Goal: Task Accomplishment & Management: Manage account settings

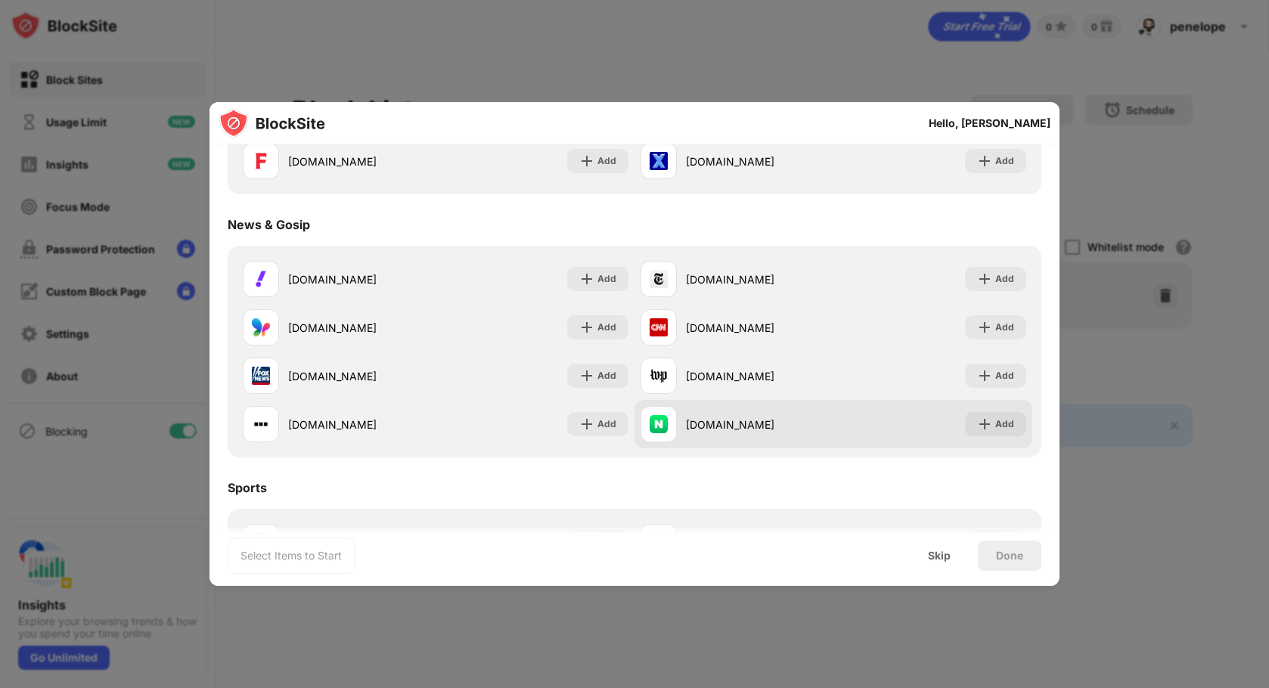
scroll to position [907, 0]
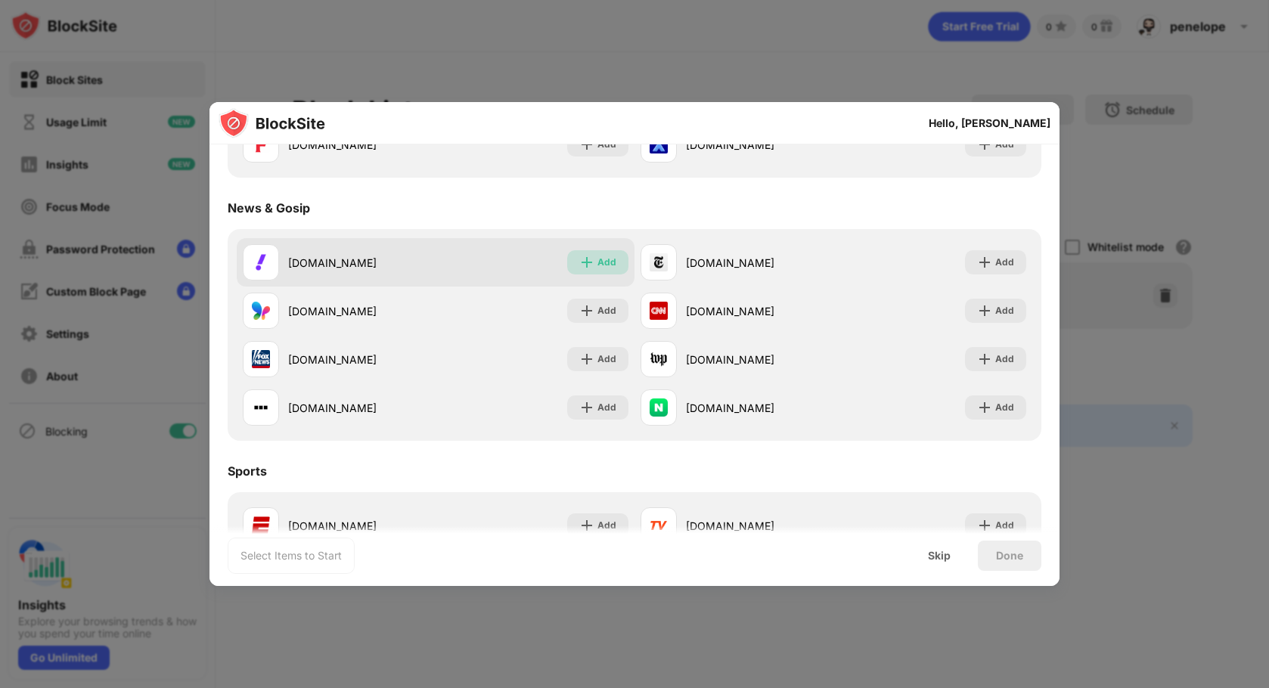
click at [572, 259] on div "Add" at bounding box center [597, 262] width 61 height 24
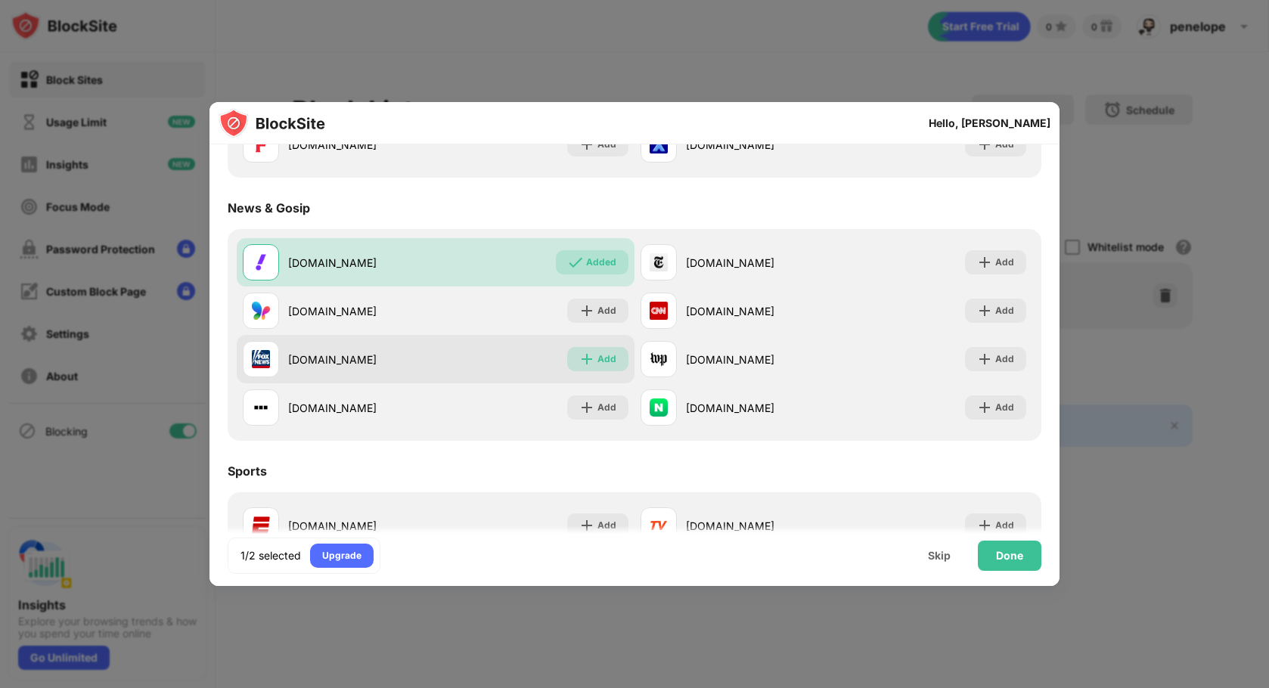
click at [597, 360] on div "Add" at bounding box center [606, 359] width 19 height 15
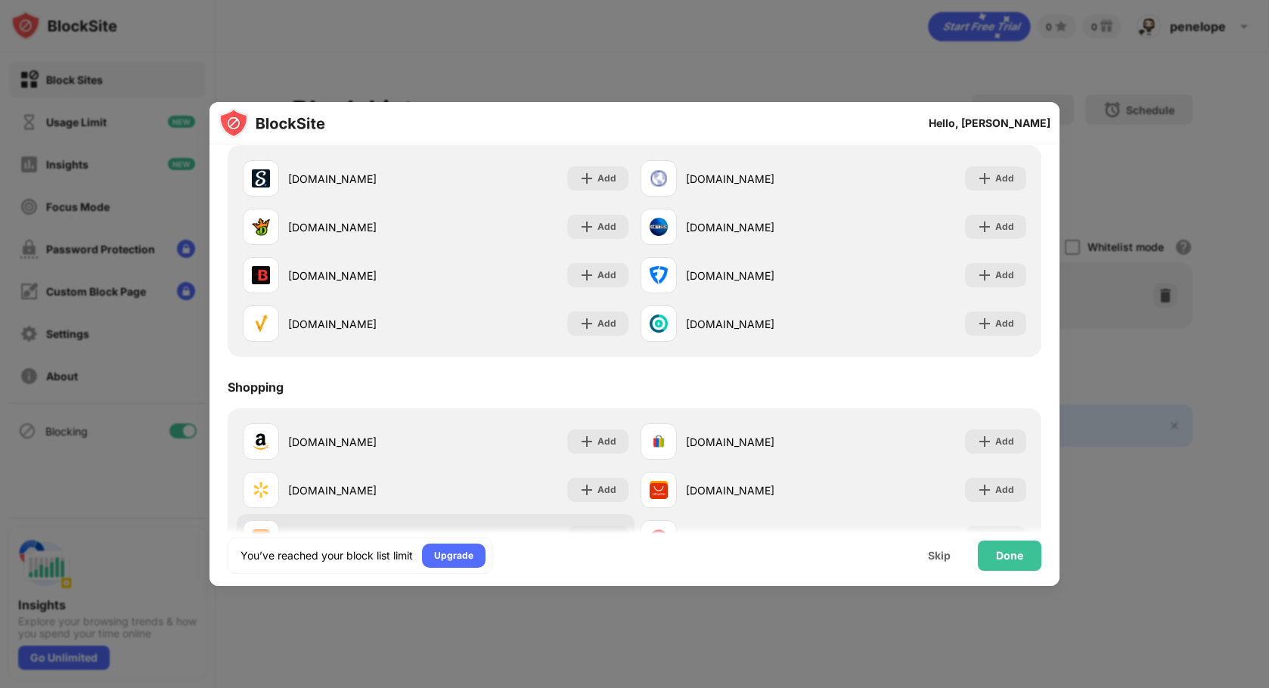
scroll to position [1628, 0]
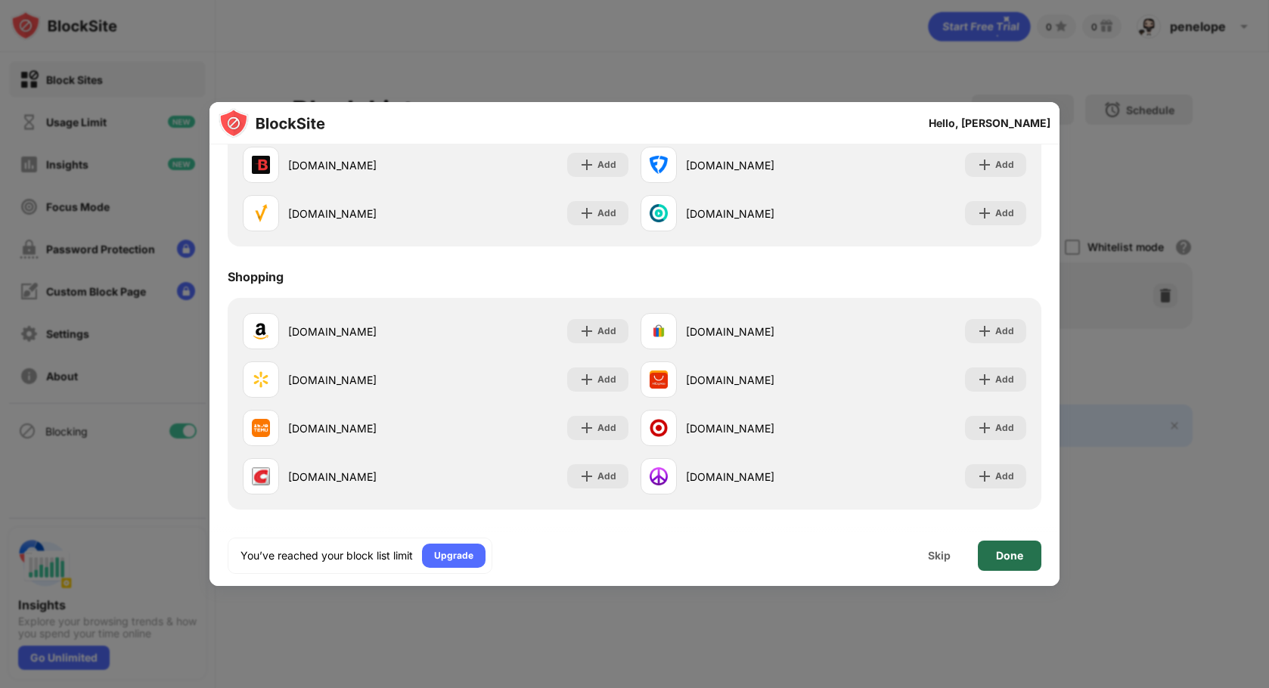
click at [999, 564] on div "Done" at bounding box center [1010, 556] width 64 height 30
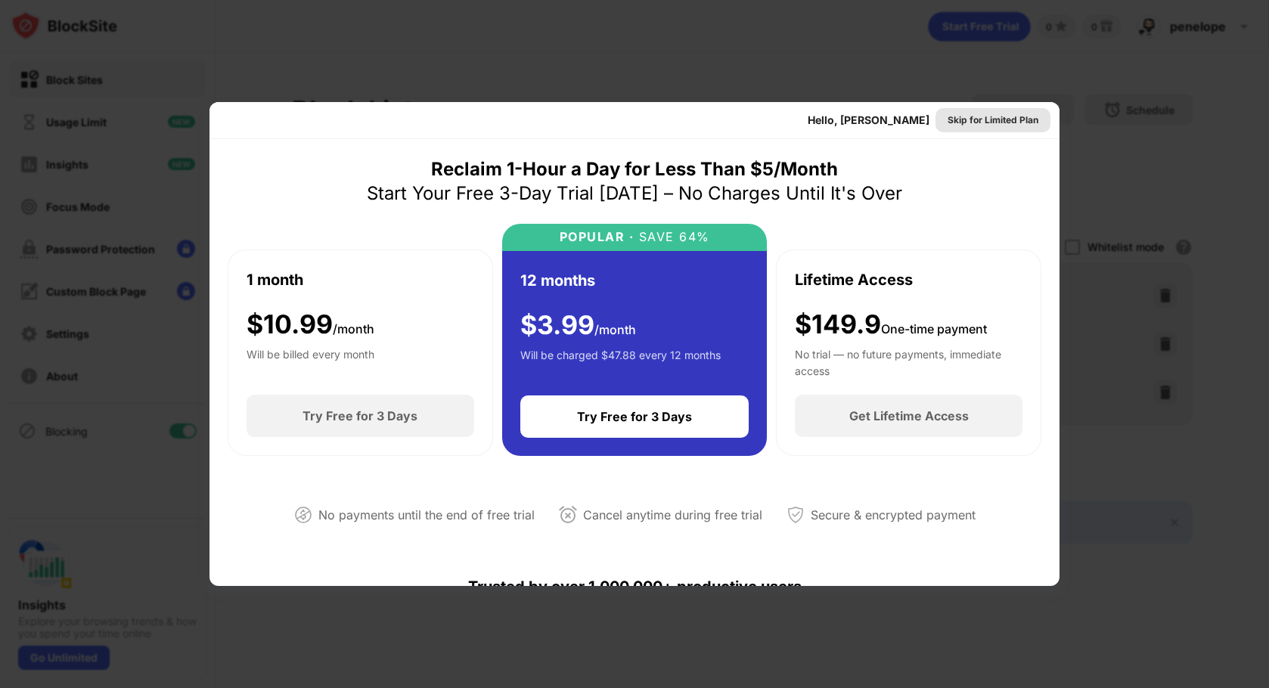
click at [981, 124] on div "Skip for Limited Plan" at bounding box center [992, 120] width 91 height 15
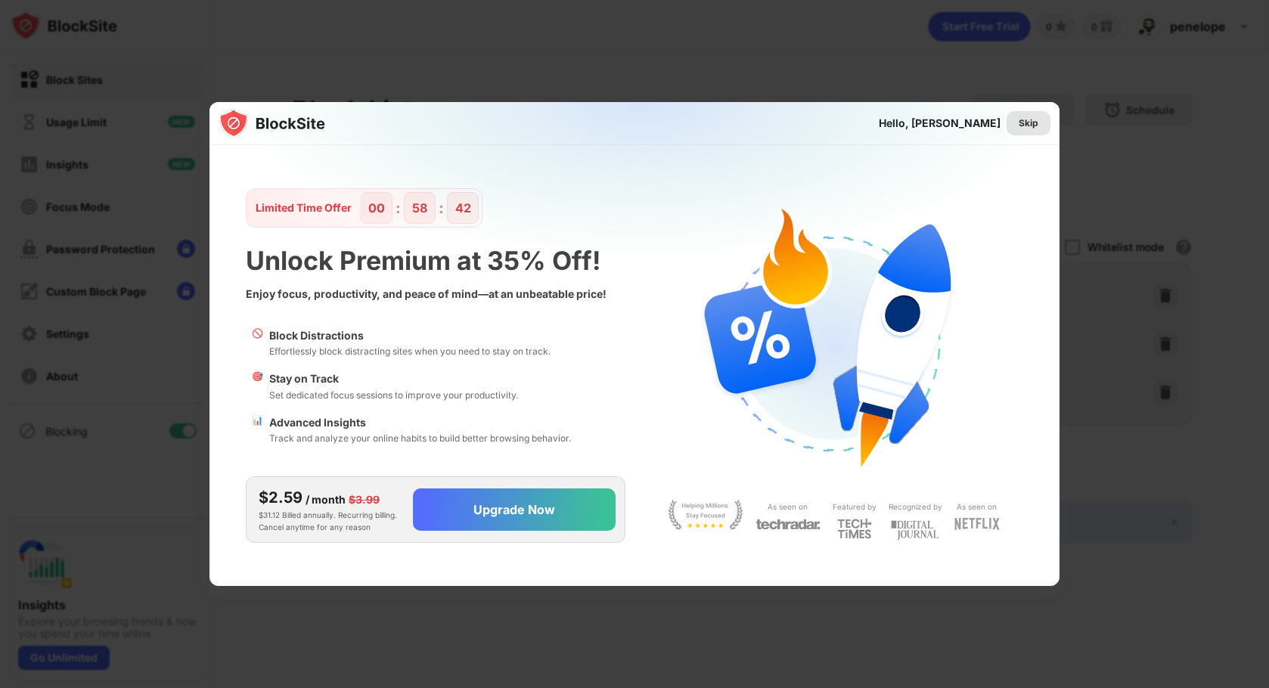
click at [1030, 129] on div "Skip" at bounding box center [1028, 123] width 20 height 15
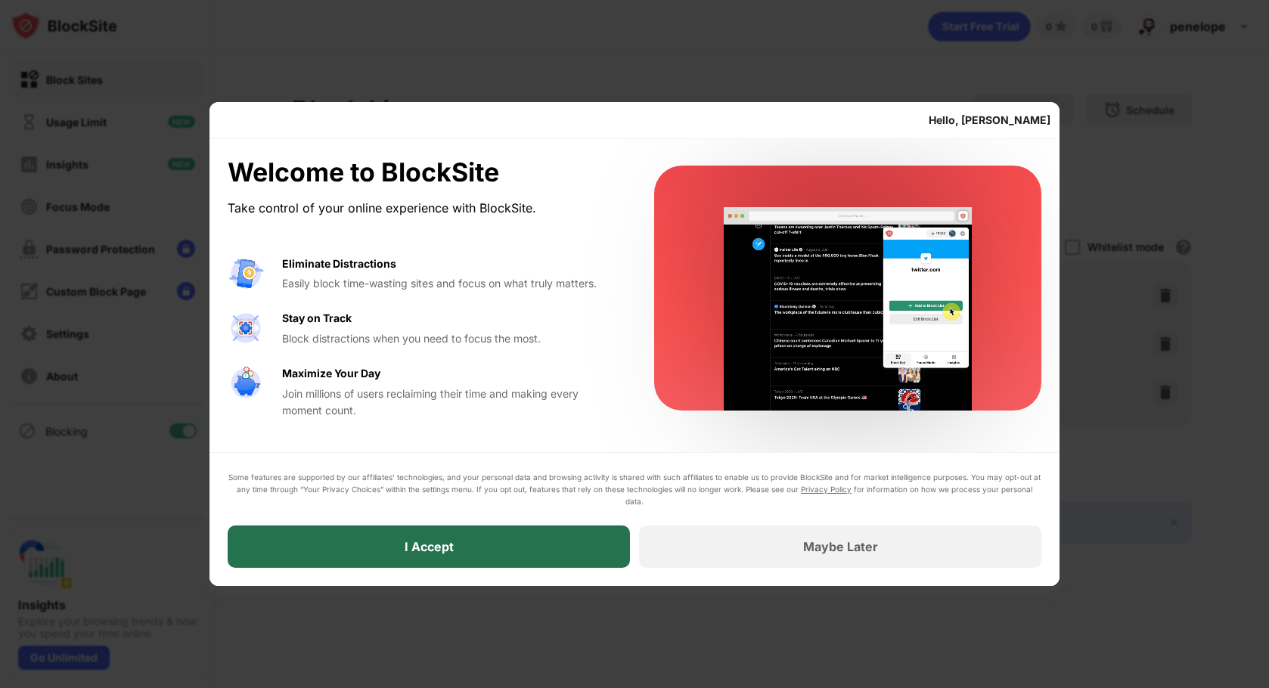
click at [453, 544] on div "I Accept" at bounding box center [428, 546] width 49 height 15
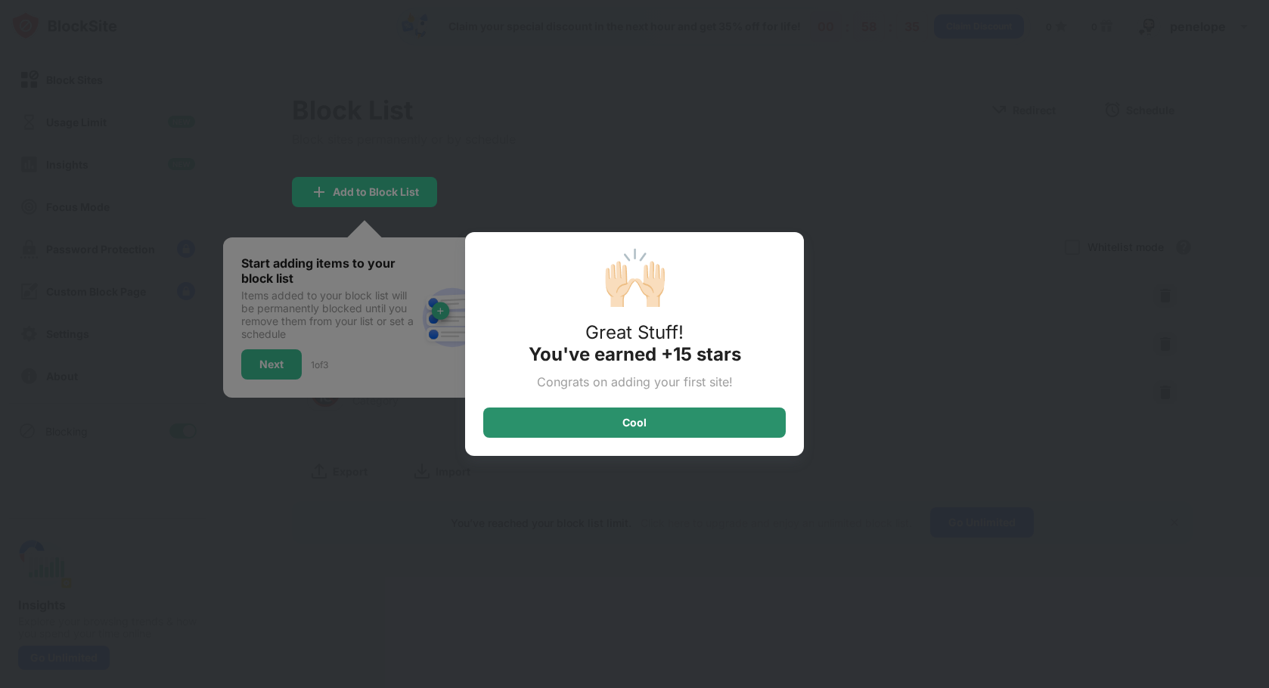
click at [663, 431] on div "Cool" at bounding box center [634, 423] width 302 height 30
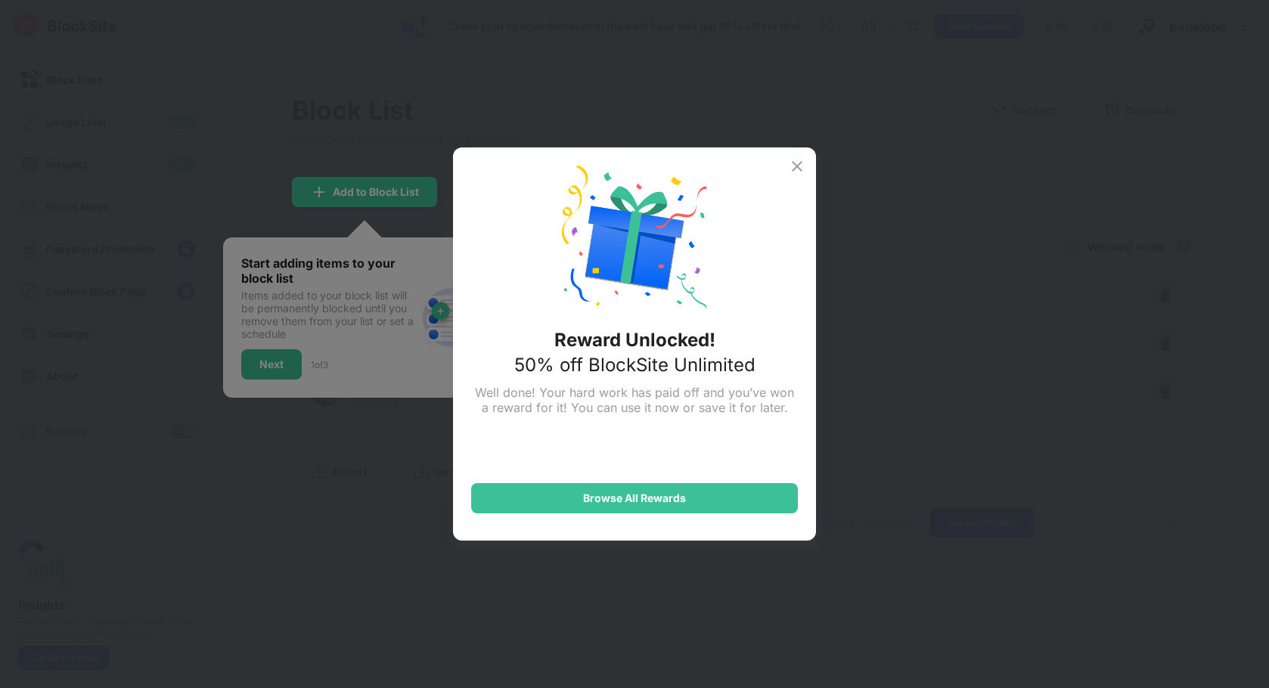
click at [798, 169] on img at bounding box center [797, 166] width 18 height 18
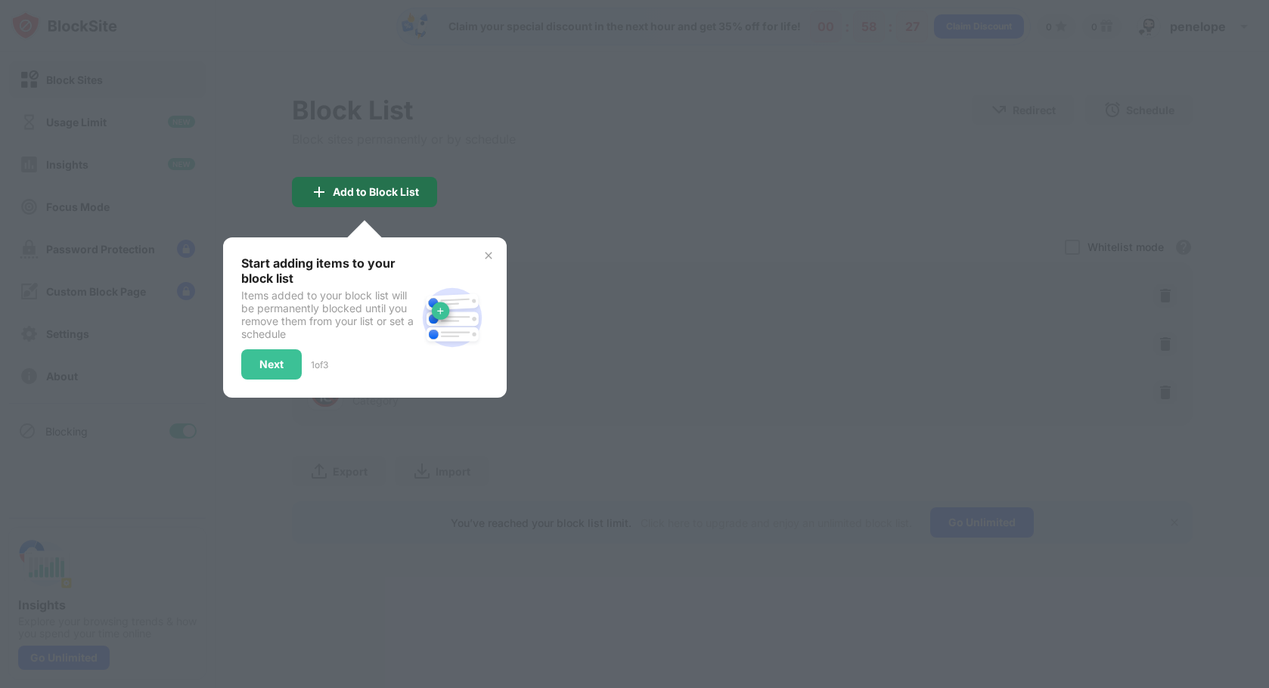
click at [389, 194] on div "Add to Block List" at bounding box center [376, 192] width 86 height 12
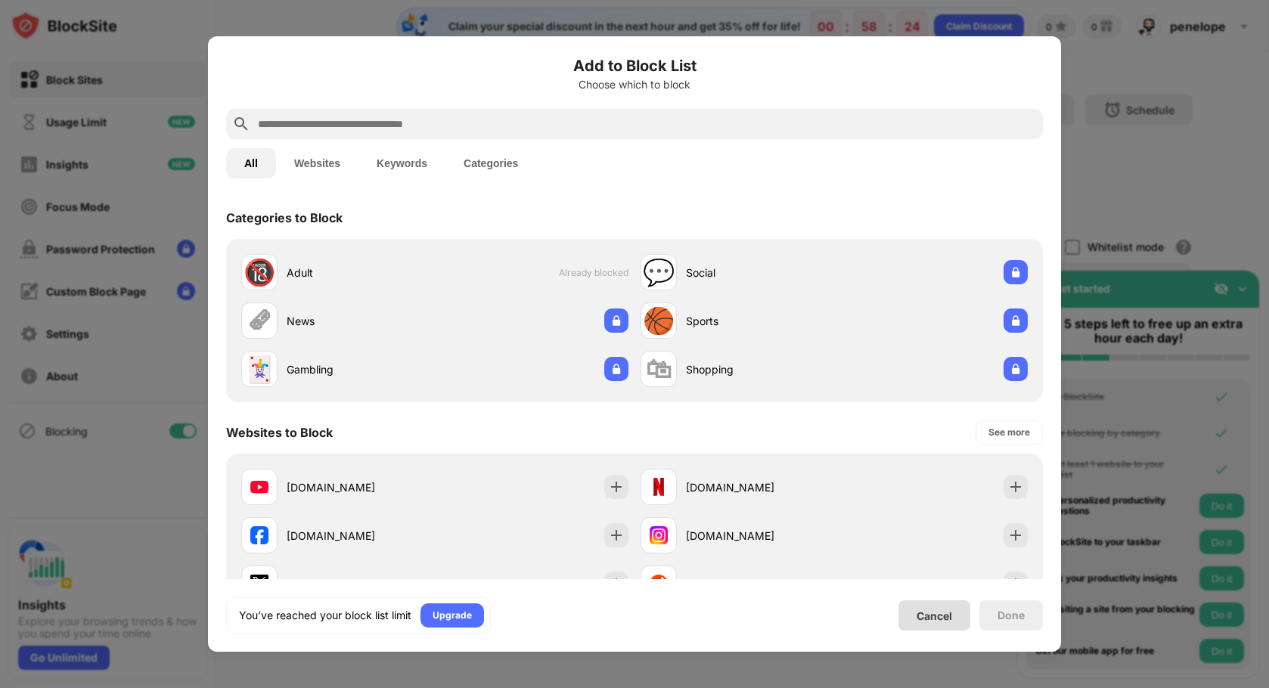
click at [947, 610] on div "Cancel" at bounding box center [934, 615] width 36 height 13
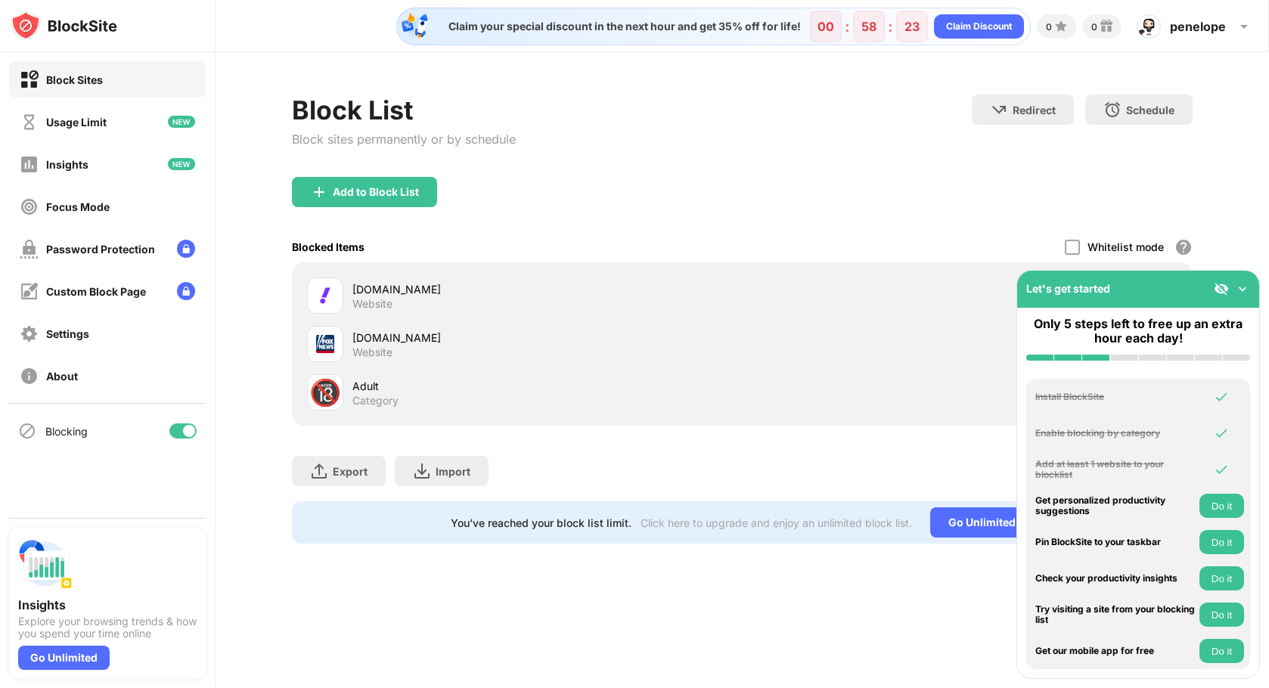
click at [755, 160] on div "Block List Block sites permanently or by schedule Redirect Choose a site to be …" at bounding box center [742, 136] width 901 height 82
click at [1243, 293] on img at bounding box center [1242, 288] width 15 height 15
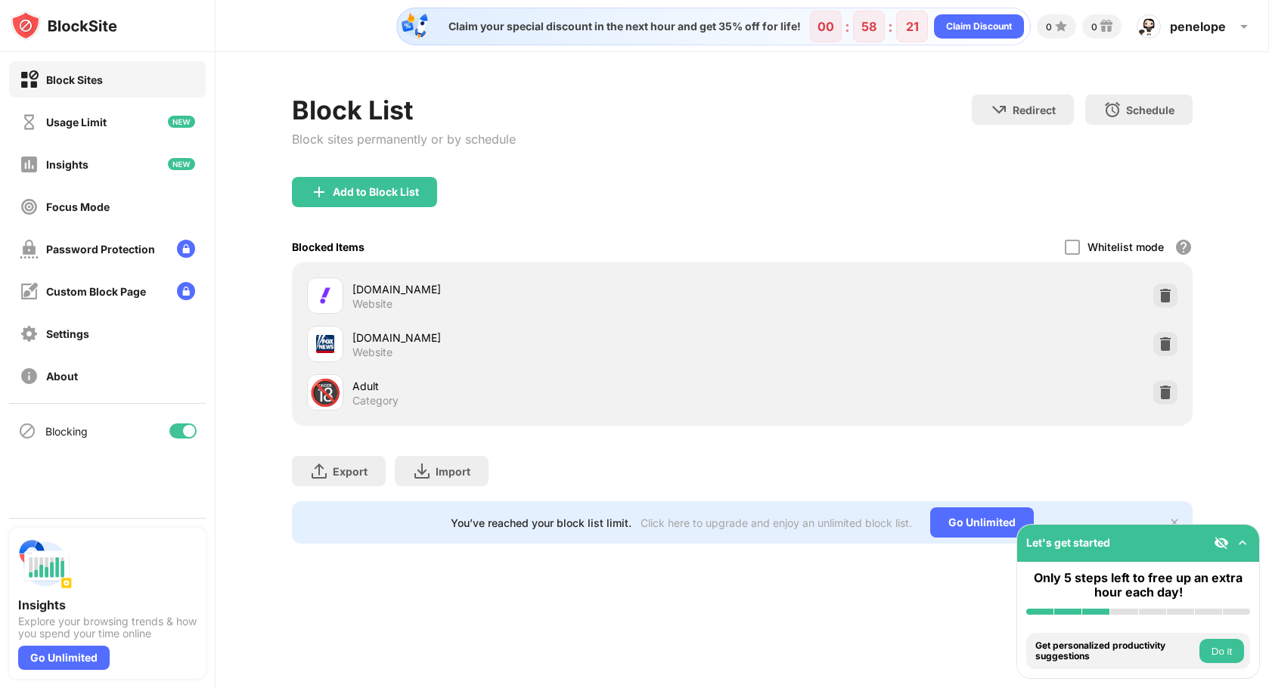
click at [670, 217] on div "Add to Block List" at bounding box center [742, 204] width 901 height 54
click at [1171, 394] on img at bounding box center [1165, 392] width 15 height 15
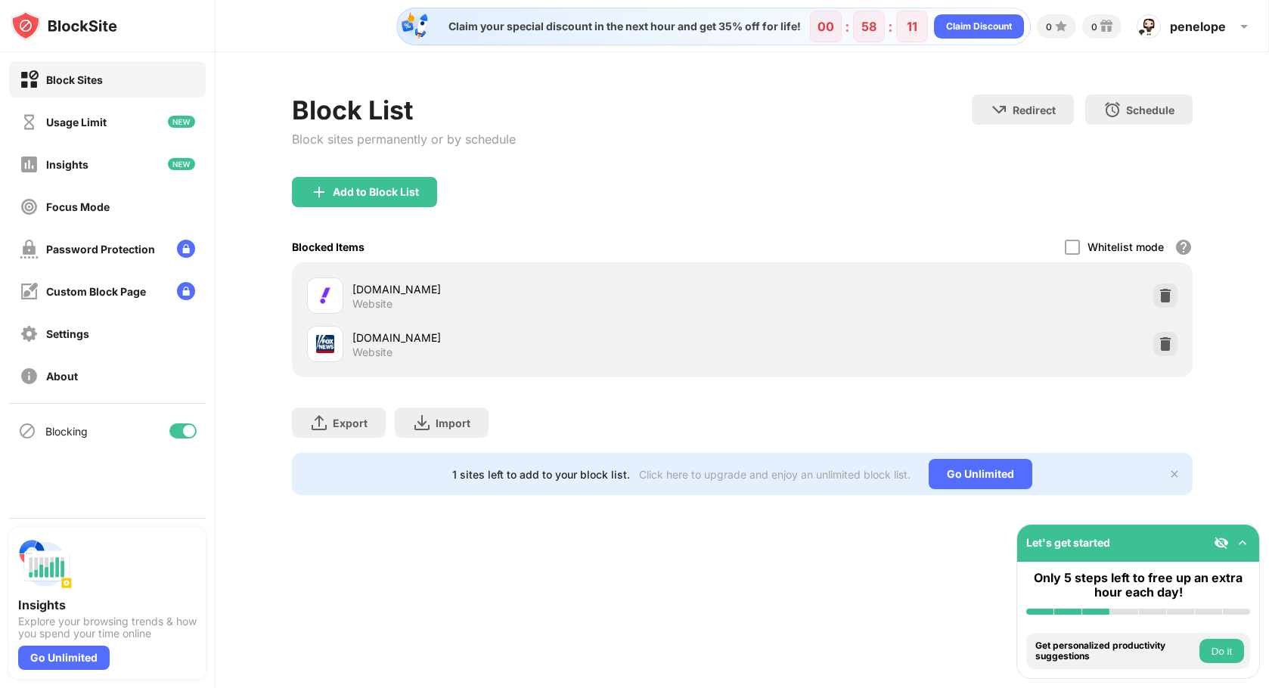
click at [628, 179] on div "Add to Block List" at bounding box center [742, 204] width 901 height 54
